Goal: Information Seeking & Learning: Learn about a topic

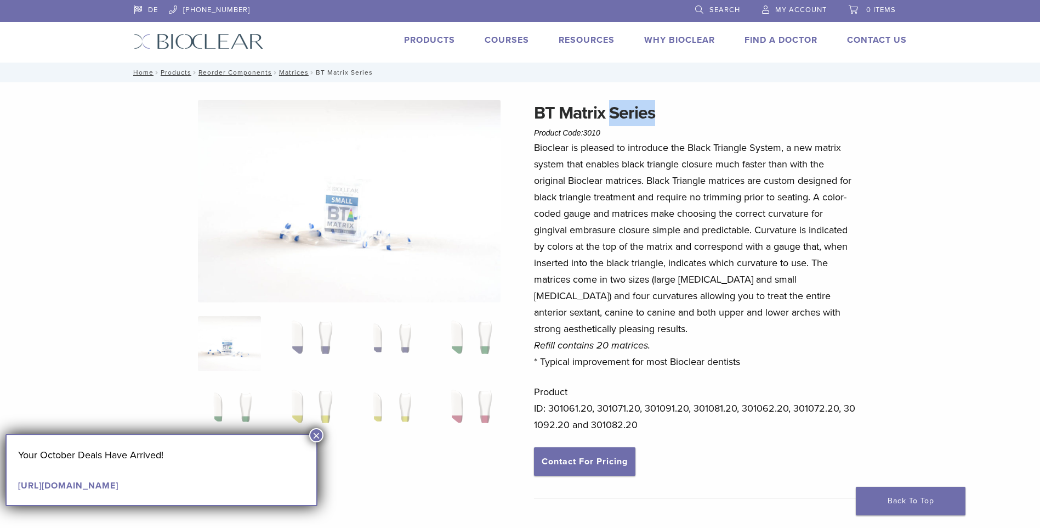
drag, startPoint x: 669, startPoint y: 109, endPoint x: 540, endPoint y: 110, distance: 129.4
click at [540, 110] on h1 "BT Matrix Series" at bounding box center [695, 113] width 323 height 26
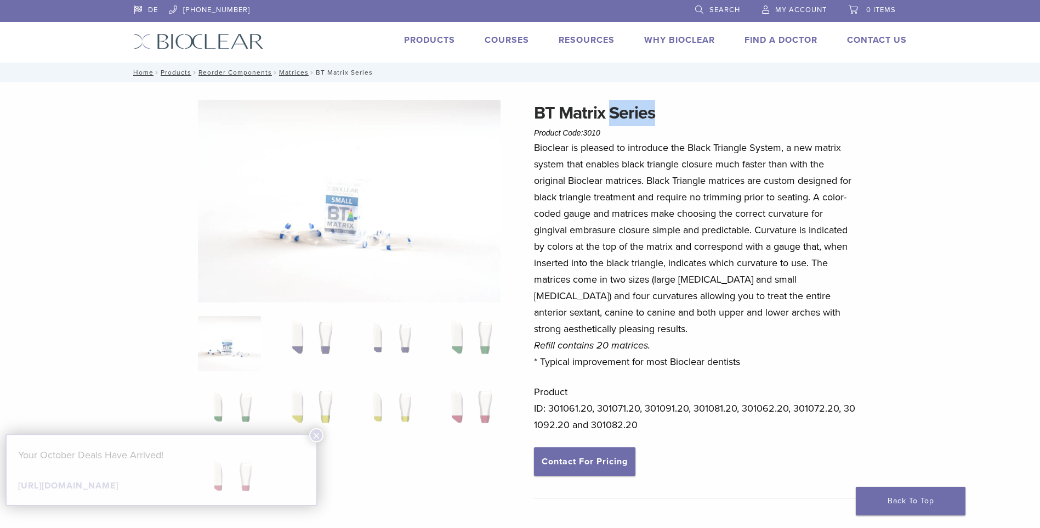
click at [539, 110] on h1 "BT Matrix Series" at bounding box center [695, 113] width 323 height 26
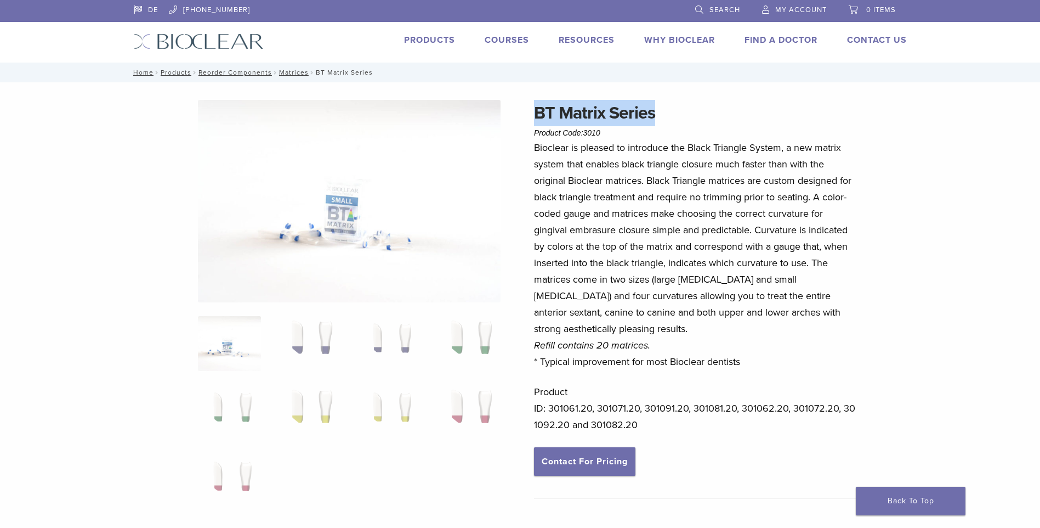
drag, startPoint x: 537, startPoint y: 110, endPoint x: 660, endPoint y: 112, distance: 123.4
click at [660, 112] on h1 "BT Matrix Series" at bounding box center [695, 113] width 323 height 26
drag, startPoint x: 660, startPoint y: 112, endPoint x: 599, endPoint y: 108, distance: 61.6
click at [670, 110] on h1 "BT Matrix Series" at bounding box center [695, 113] width 323 height 26
